Goal: Information Seeking & Learning: Learn about a topic

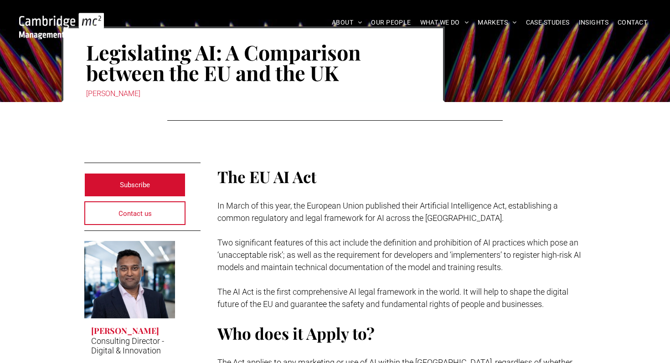
scroll to position [176, 0]
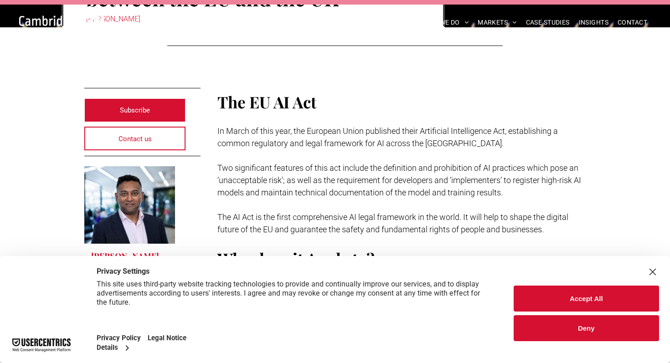
click at [601, 300] on button "Accept All" at bounding box center [586, 299] width 146 height 26
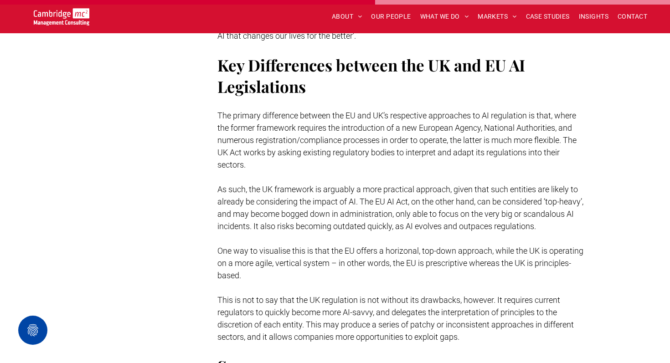
scroll to position [1952, 0]
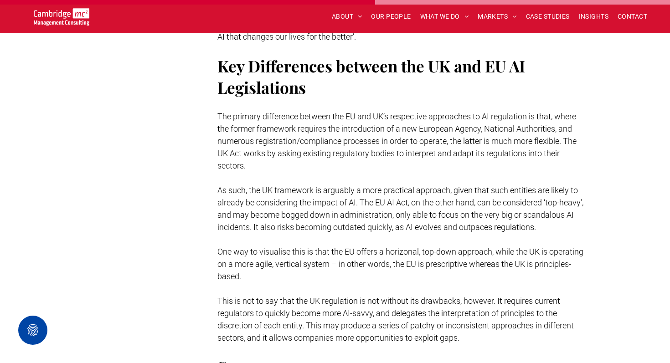
drag, startPoint x: 208, startPoint y: 100, endPoint x: 310, endPoint y: 211, distance: 150.9
click at [258, 115] on span "The primary difference between the EU and UK’s respective approaches to AI regu…" at bounding box center [396, 141] width 359 height 59
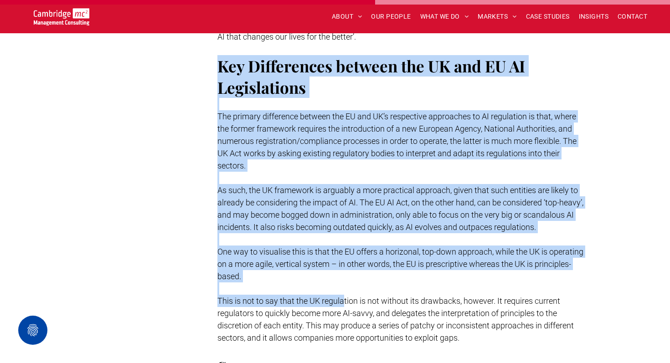
drag, startPoint x: 214, startPoint y: 59, endPoint x: 355, endPoint y: 330, distance: 305.4
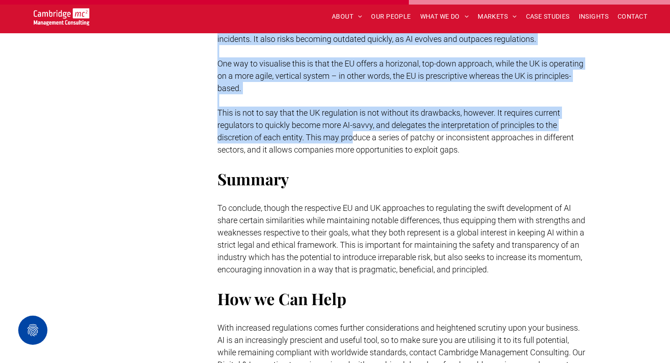
scroll to position [2145, 0]
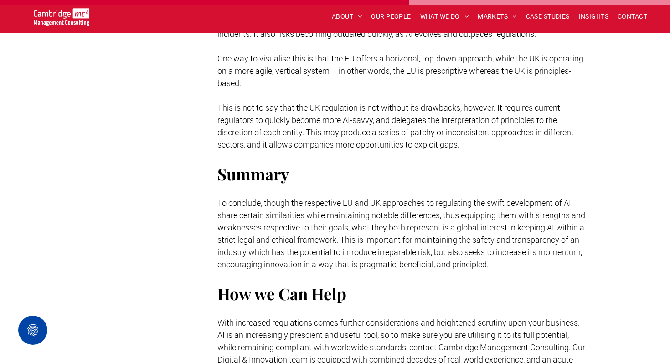
click at [355, 250] on span "To conclude, though the respective EU and UK approaches to regulating the swift…" at bounding box center [401, 233] width 368 height 71
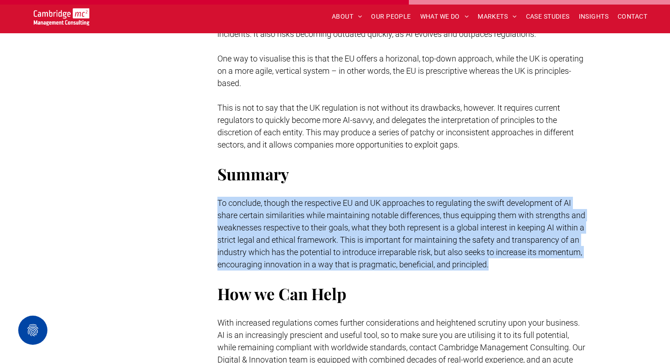
click at [355, 250] on span "To conclude, though the respective EU and UK approaches to regulating the swift…" at bounding box center [401, 233] width 368 height 71
copy span "To conclude, though the respective EU and UK approaches to regulating the swift…"
click at [357, 252] on span "To conclude, though the respective EU and UK approaches to regulating the swift…" at bounding box center [401, 233] width 368 height 71
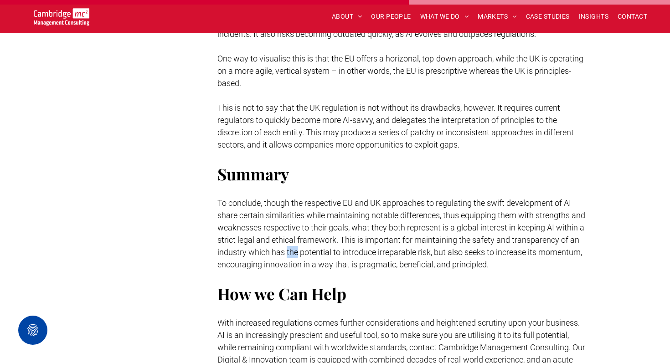
click at [357, 252] on span "To conclude, though the respective EU and UK approaches to regulating the swift…" at bounding box center [401, 233] width 368 height 71
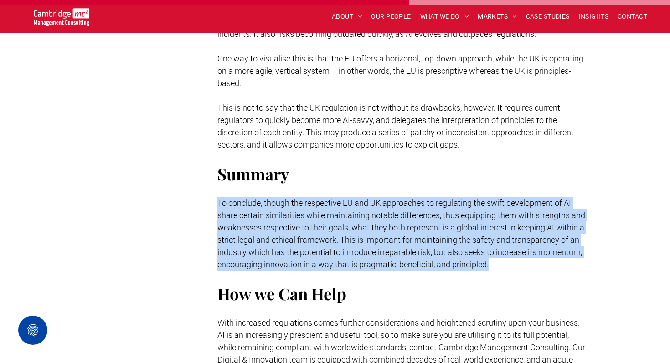
click at [357, 252] on span "To conclude, though the respective EU and UK approaches to regulating the swift…" at bounding box center [401, 233] width 368 height 71
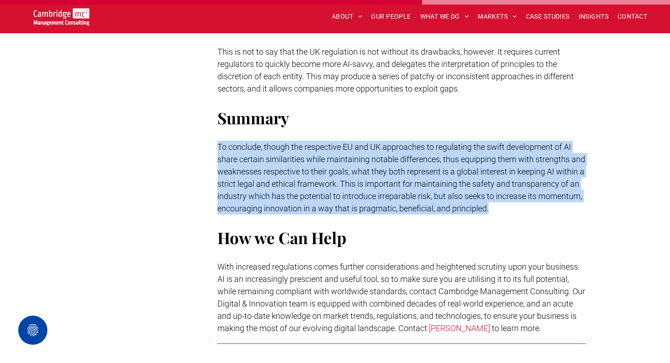
scroll to position [2233, 0]
